Goal: Transaction & Acquisition: Book appointment/travel/reservation

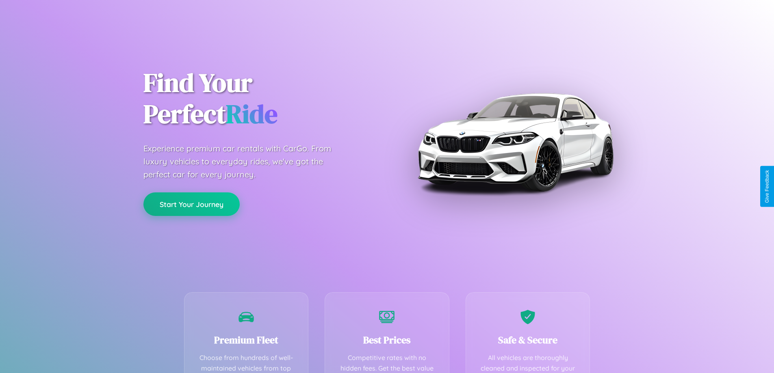
click at [191, 204] on button "Start Your Journey" at bounding box center [191, 205] width 96 height 24
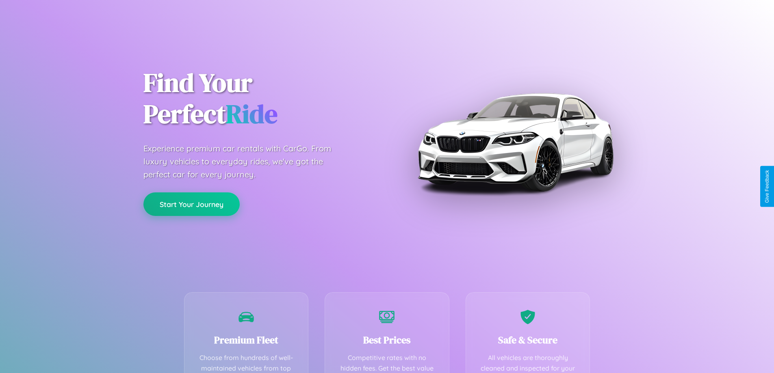
click at [191, 204] on button "Start Your Journey" at bounding box center [191, 205] width 96 height 24
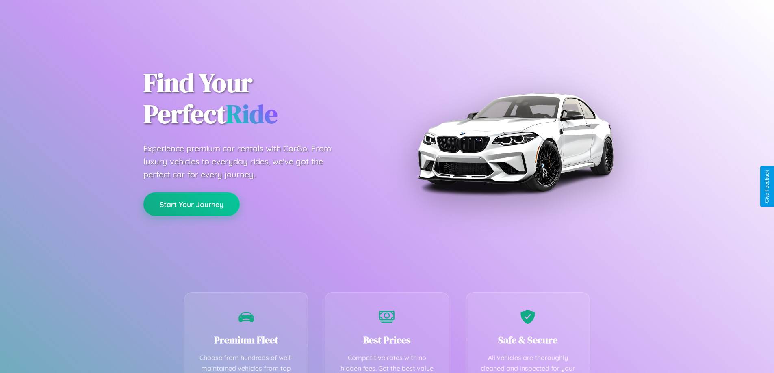
click at [191, 204] on button "Start Your Journey" at bounding box center [191, 205] width 96 height 24
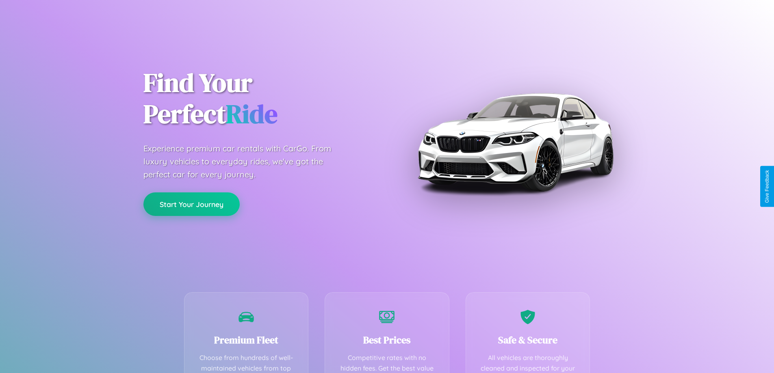
click at [191, 204] on button "Start Your Journey" at bounding box center [191, 205] width 96 height 24
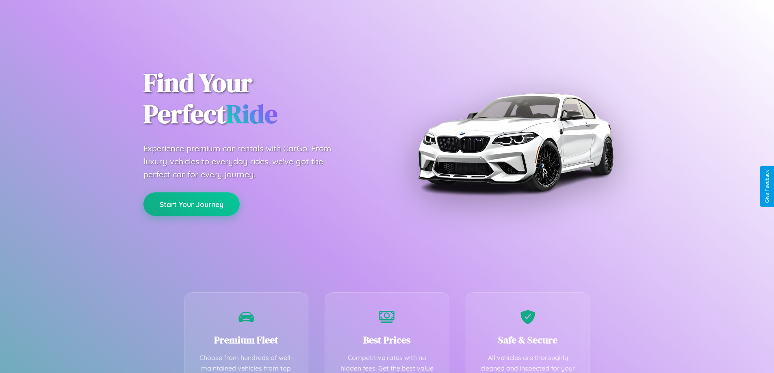
click at [191, 204] on button "Start Your Journey" at bounding box center [191, 205] width 96 height 24
